Goal: Register for event/course

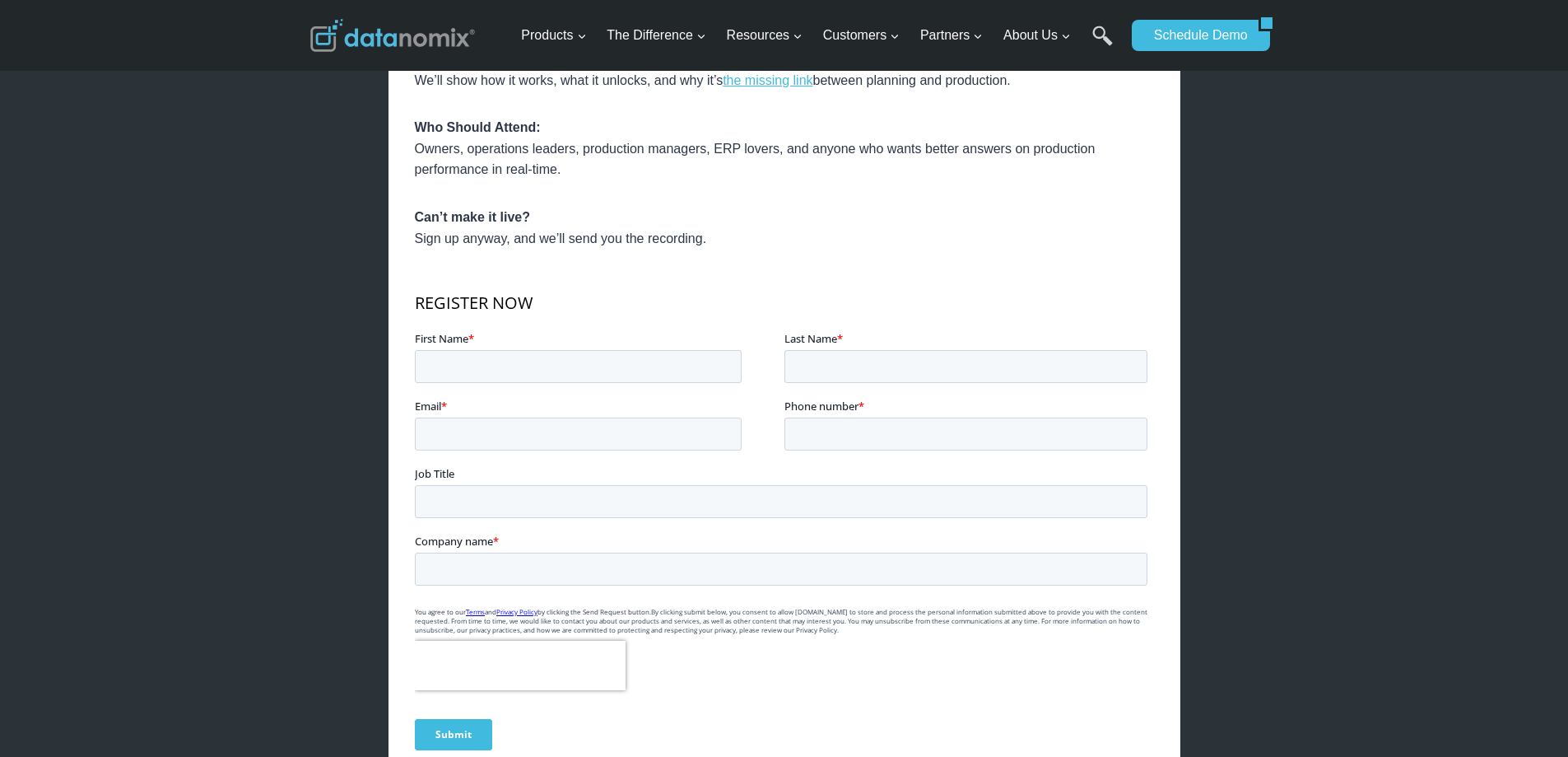
scroll to position [906, 0]
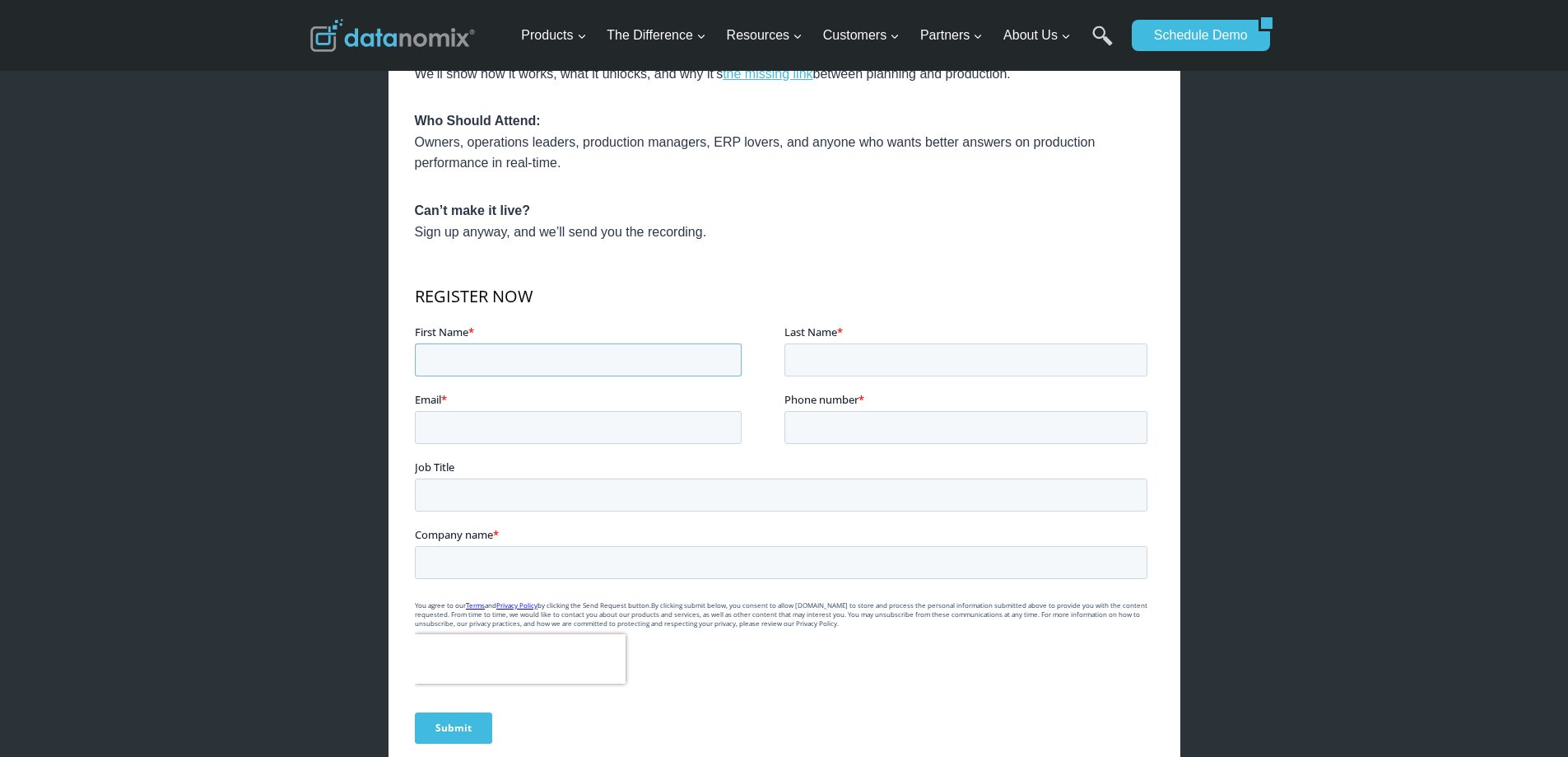
click at [466, 359] on input "First Name *" at bounding box center [577, 360] width 327 height 33
type input "[PERSON_NAME]"
click at [827, 354] on input "Last Name *" at bounding box center [964, 360] width 363 height 33
type input "[PERSON_NAME]"
click at [584, 438] on input "Email *" at bounding box center [577, 428] width 327 height 33
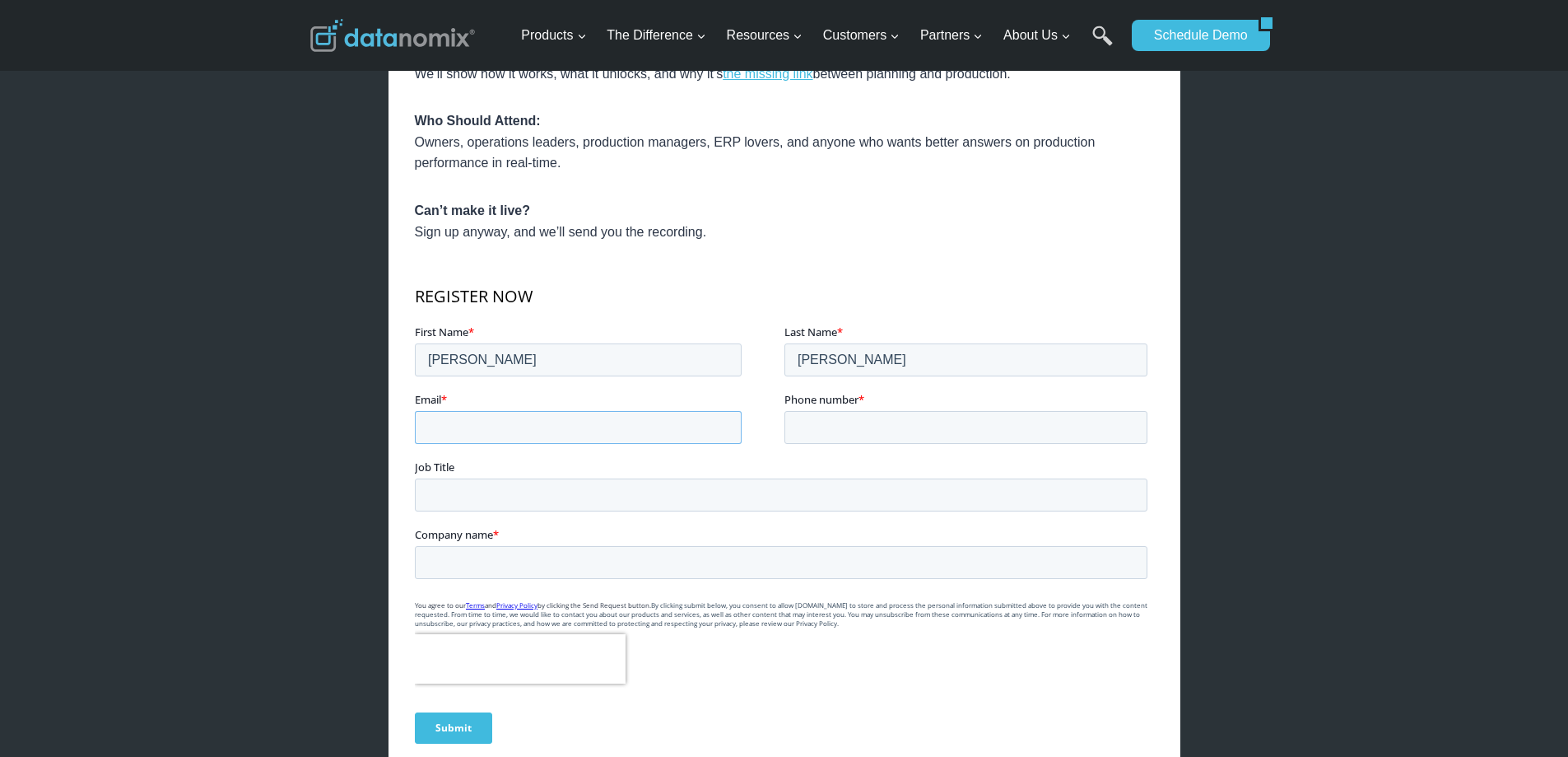
type input "[PERSON_NAME][EMAIL_ADDRESS][DOMAIN_NAME]"
click at [903, 415] on input "Phone number *" at bounding box center [964, 428] width 363 height 33
type input "18187654571"
click at [498, 497] on input "Job Title" at bounding box center [780, 495] width 732 height 33
type input "Mill Lead Machinist"
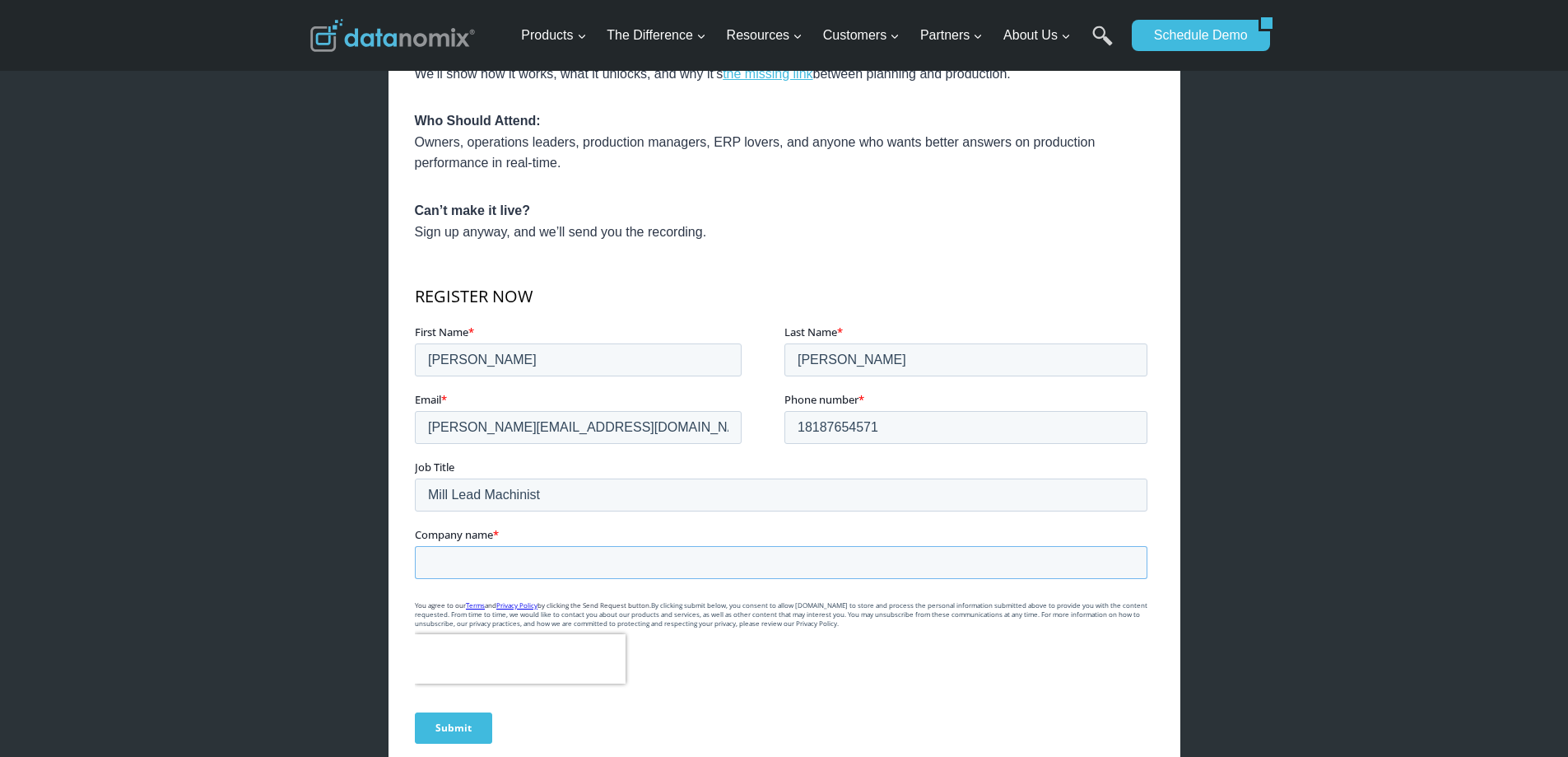
click at [545, 562] on input "Company name *" at bounding box center [780, 562] width 732 height 33
type input "Wilshire Precision Products"
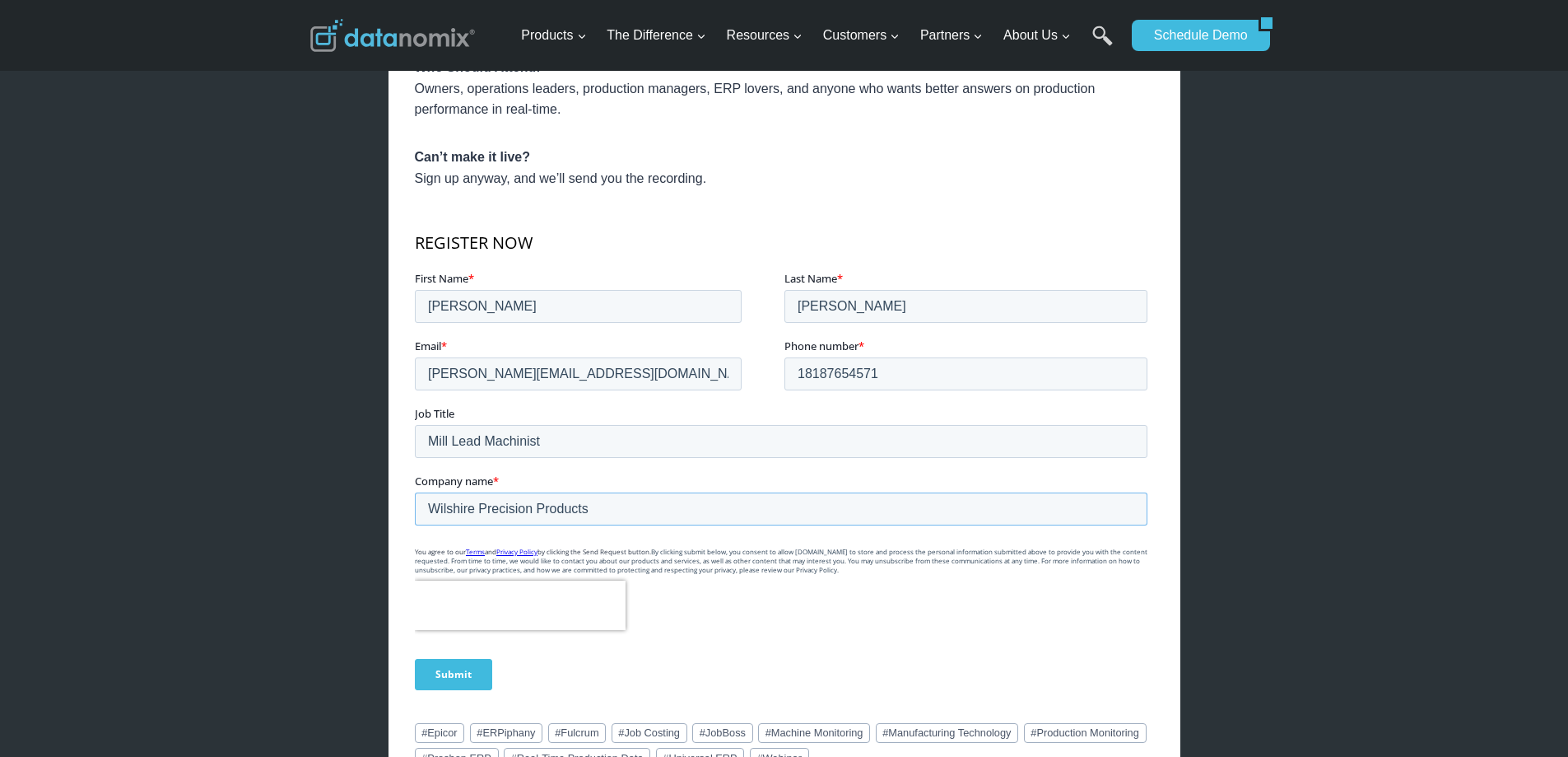
scroll to position [988, 0]
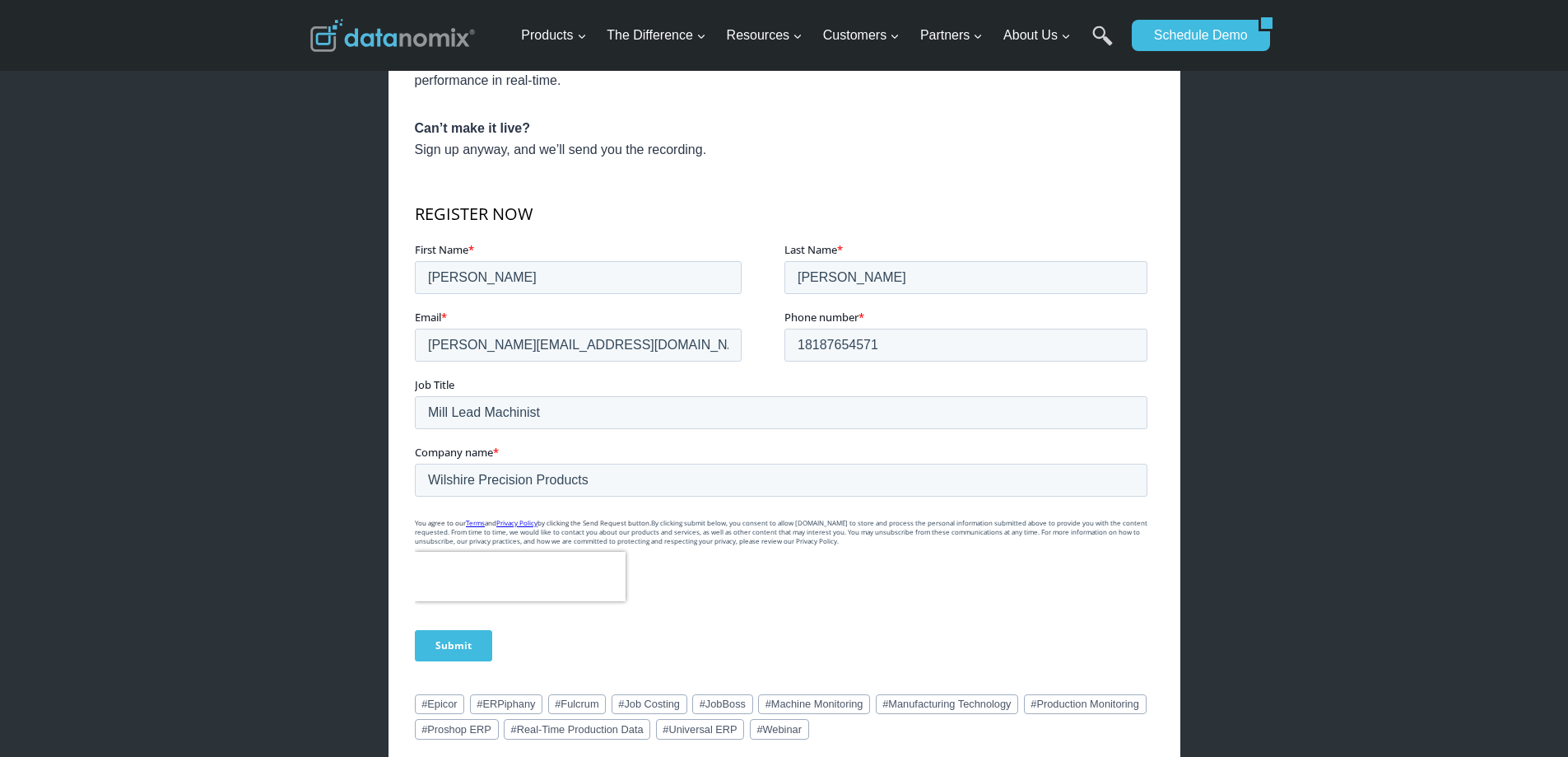
click at [442, 644] on input "Submit" at bounding box center [452, 646] width 77 height 32
